Goal: Task Accomplishment & Management: Complete application form

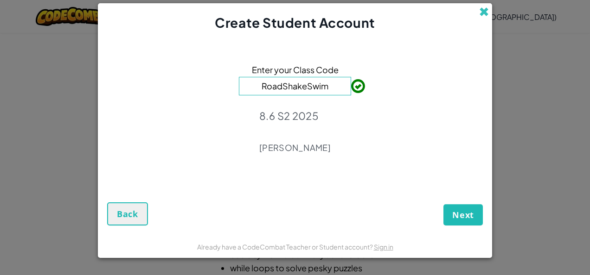
click at [484, 16] on span at bounding box center [484, 12] width 10 height 10
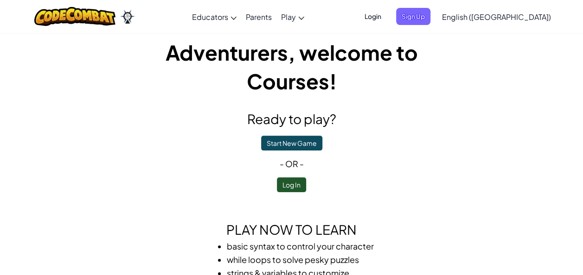
scroll to position [8, 0]
click at [316, 148] on button "Start New Game" at bounding box center [291, 143] width 61 height 15
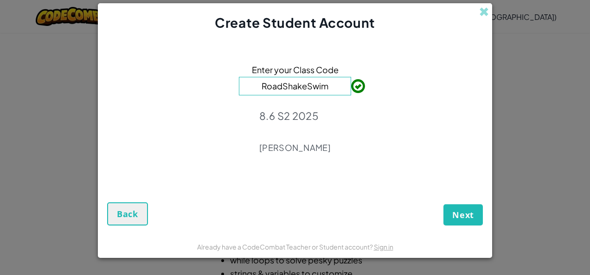
click at [386, 37] on form "Enter your Class Code RoadShakeSwim 8.6 S2 2025 [PERSON_NAME] Next Back" at bounding box center [295, 133] width 394 height 203
click at [330, 88] on input "RoadShakeSwim" at bounding box center [295, 86] width 112 height 19
type input "R"
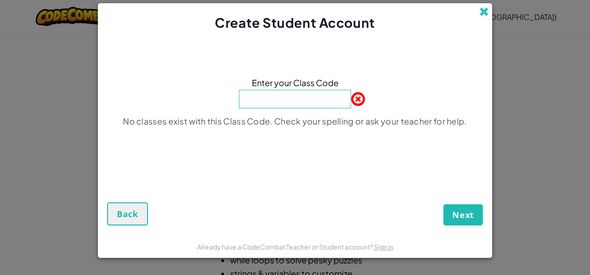
click at [483, 13] on span at bounding box center [484, 12] width 10 height 10
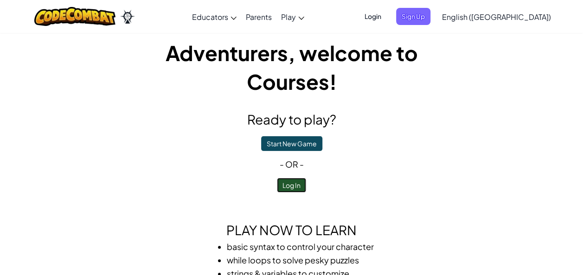
click at [292, 188] on button "Log In" at bounding box center [291, 185] width 29 height 15
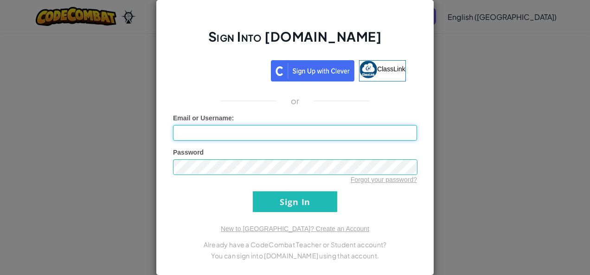
click at [330, 133] on input "Email or Username :" at bounding box center [295, 133] width 244 height 16
type input "EmilyB140567"
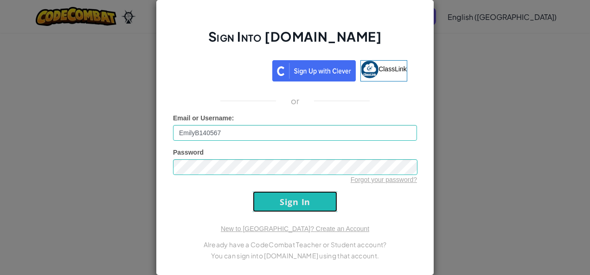
click at [317, 202] on input "Sign In" at bounding box center [295, 201] width 84 height 21
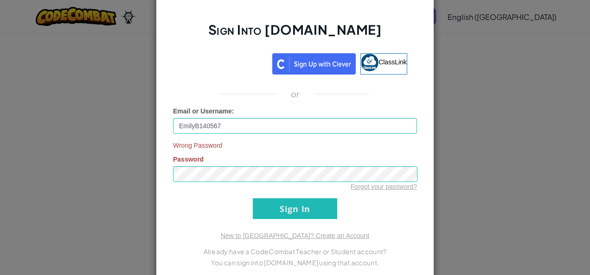
click at [482, 181] on div "Sign Into [DOMAIN_NAME] ClassLink or Email or Username : EmilyB140567 Wrong Pas…" at bounding box center [295, 137] width 590 height 275
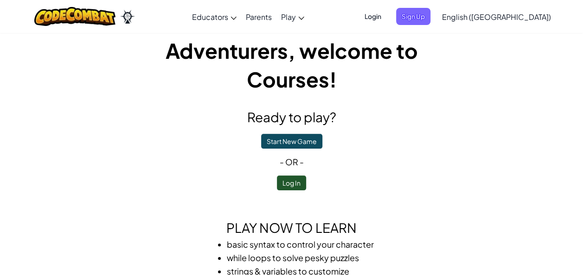
scroll to position [0, 0]
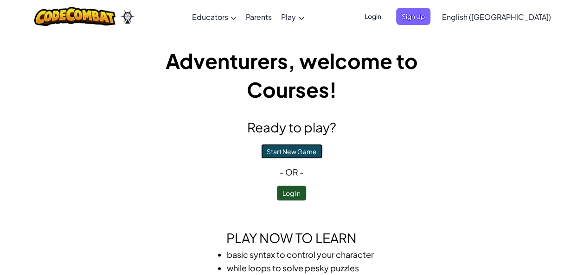
click at [317, 146] on button "Start New Game" at bounding box center [291, 151] width 61 height 15
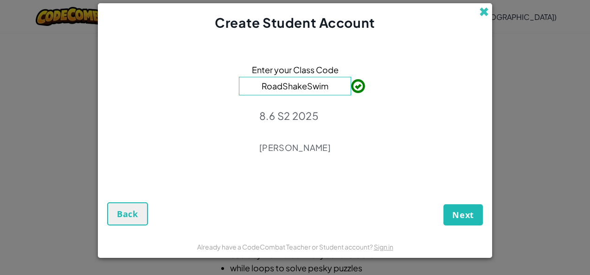
click at [483, 14] on span at bounding box center [484, 12] width 10 height 10
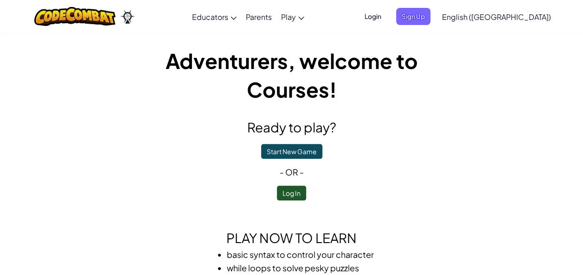
click at [507, 150] on div "Adventurers, welcome to Courses! Ready to play? Start New Game - or - Log In Pl…" at bounding box center [291, 196] width 542 height 301
click at [519, 146] on div "Adventurers, welcome to Courses! Ready to play? Start New Game - or - Log In Pl…" at bounding box center [291, 196] width 542 height 301
click at [430, 19] on span "Sign Up" at bounding box center [413, 16] width 34 height 17
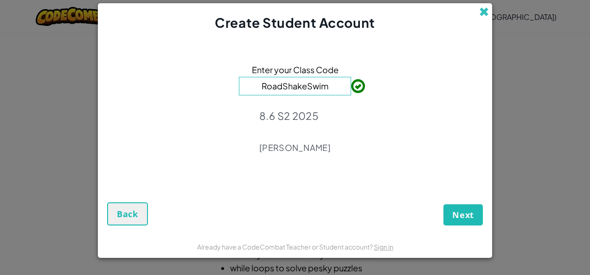
click at [485, 16] on span at bounding box center [484, 12] width 10 height 10
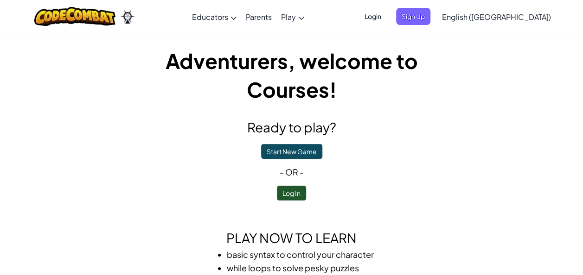
click at [502, 82] on div "Adventurers, welcome to Courses! Ready to play? Start New Game - or - Log In Pl…" at bounding box center [291, 196] width 542 height 301
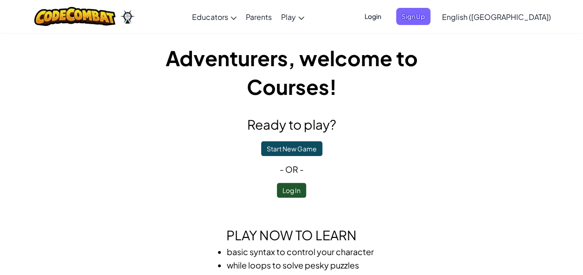
scroll to position [3, 0]
click at [526, 159] on div "Adventurers, welcome to Courses! Ready to play? Start New Game - or - Log In Pl…" at bounding box center [291, 193] width 542 height 301
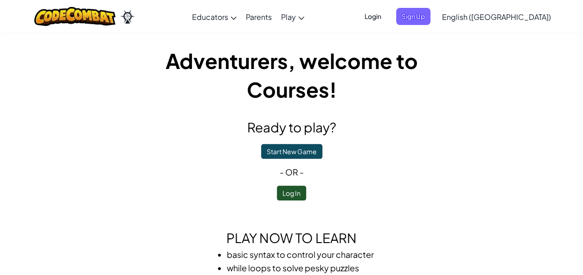
click at [387, 19] on span "Login" at bounding box center [373, 16] width 28 height 17
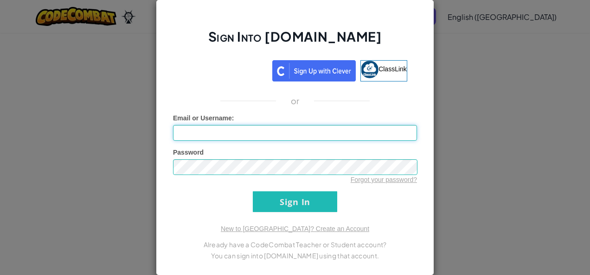
click at [220, 134] on input "Email or Username :" at bounding box center [295, 133] width 244 height 16
type input "EmilyB140567"
click at [520, 135] on div "Sign Into [DOMAIN_NAME] ClassLink or Unknown Error Email or Username : EmilyB14…" at bounding box center [295, 137] width 590 height 275
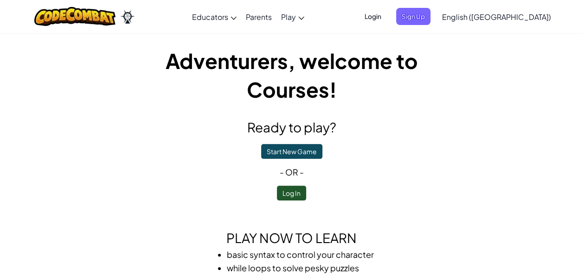
click at [387, 16] on span "Login" at bounding box center [373, 16] width 28 height 17
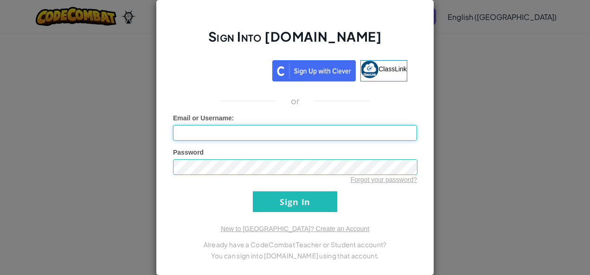
click at [365, 133] on input "Email or Username :" at bounding box center [295, 133] width 244 height 16
type input "EmilyB140567"
click at [491, 124] on div "Sign Into [DOMAIN_NAME] ClassLink or Unknown Error Email or Username : EmilyB14…" at bounding box center [295, 137] width 590 height 275
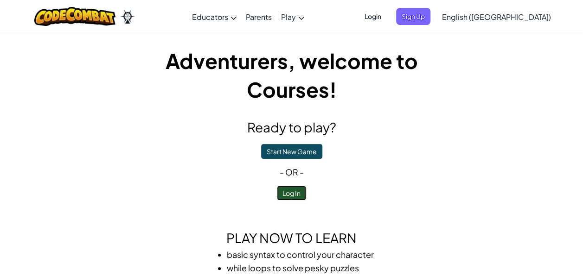
click at [298, 196] on button "Log In" at bounding box center [291, 193] width 29 height 15
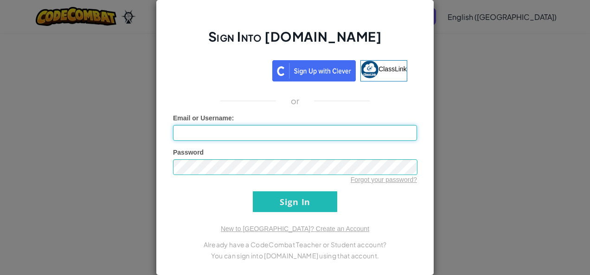
click at [385, 129] on input "Email or Username :" at bounding box center [295, 133] width 244 height 16
click at [461, 106] on div "Sign Into [DOMAIN_NAME] ClassLink or Unknown Error Email or Username : Password…" at bounding box center [295, 137] width 590 height 275
